Goal: Register for event/course

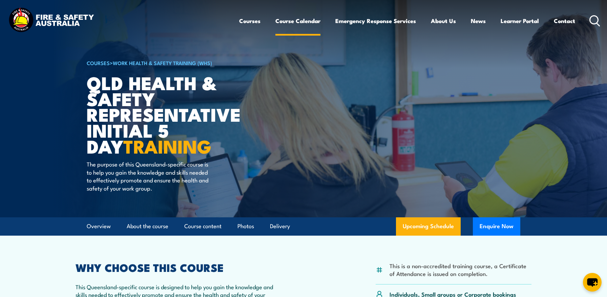
click at [291, 20] on link "Course Calendar" at bounding box center [297, 21] width 45 height 18
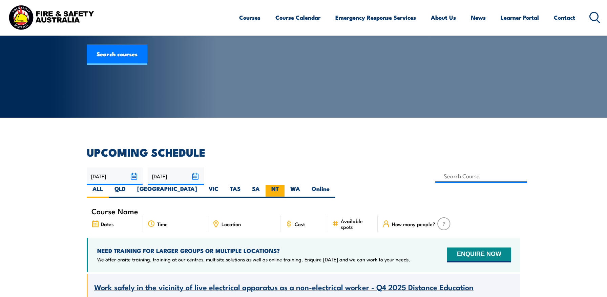
click at [284, 185] on label "NT" at bounding box center [274, 191] width 19 height 13
click at [283, 185] on input "NT" at bounding box center [281, 187] width 4 height 4
radio input "true"
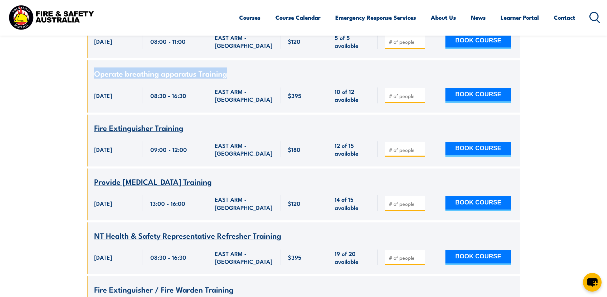
scroll to position [370, 0]
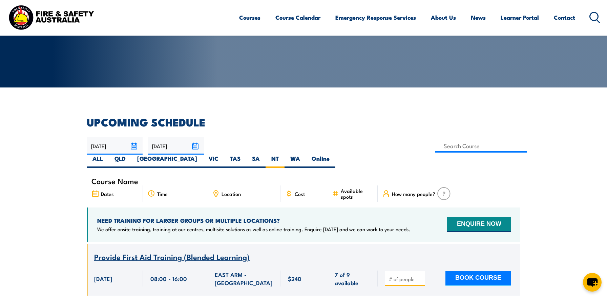
scroll to position [87, 0]
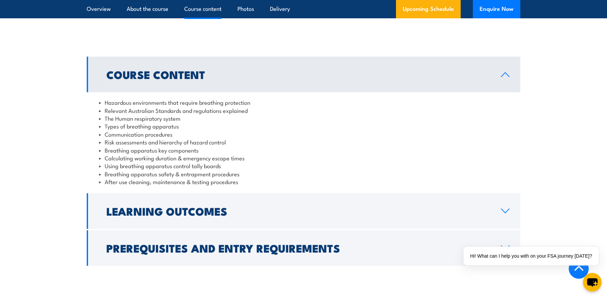
scroll to position [523, 0]
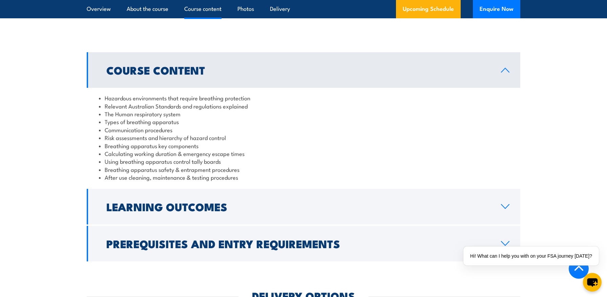
click at [501, 73] on icon at bounding box center [504, 69] width 9 height 5
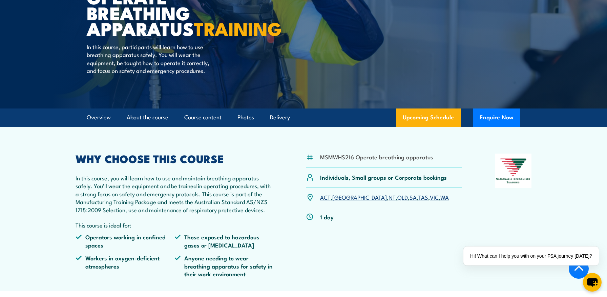
scroll to position [0, 0]
